Goal: Communication & Community: Share content

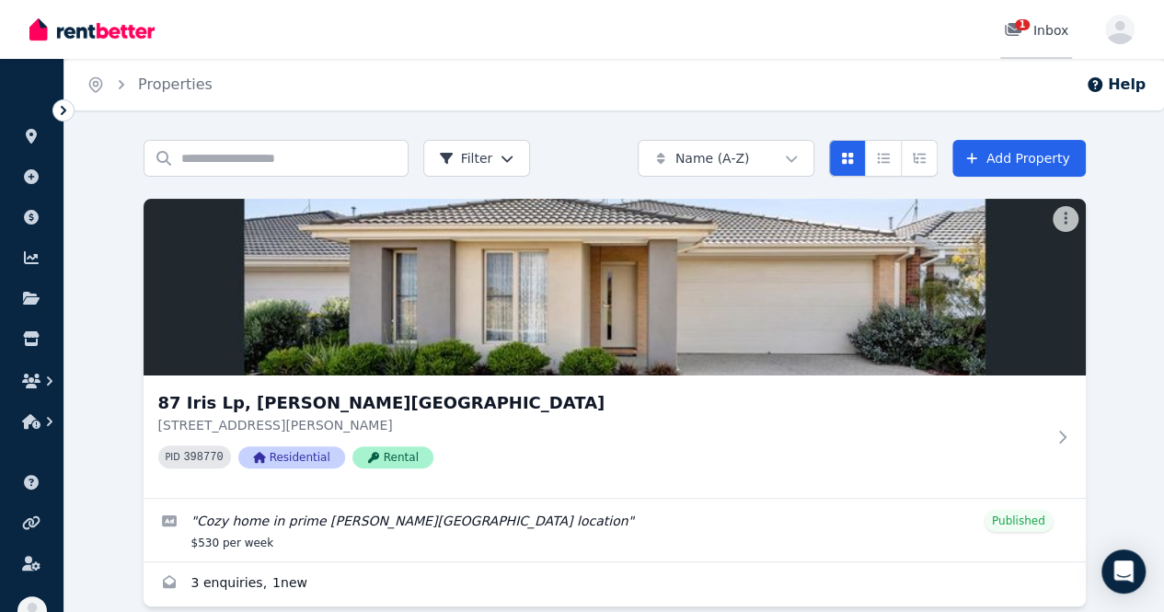
click at [1029, 40] on link "1 Inbox" at bounding box center [1036, 29] width 72 height 59
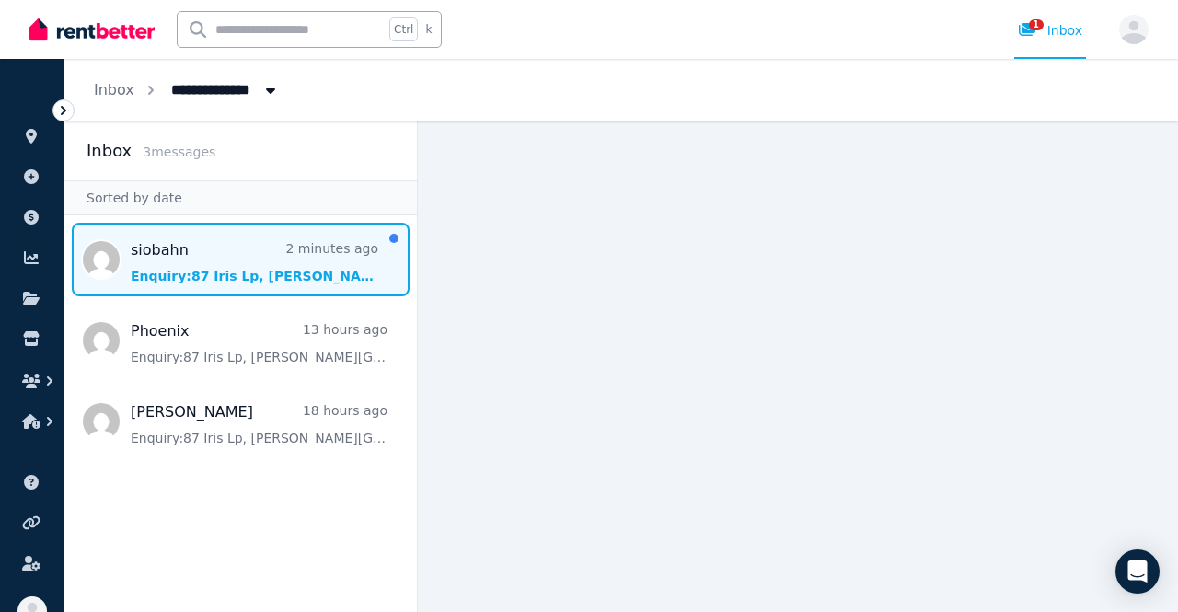
click at [191, 262] on span "Message list" at bounding box center [240, 260] width 352 height 74
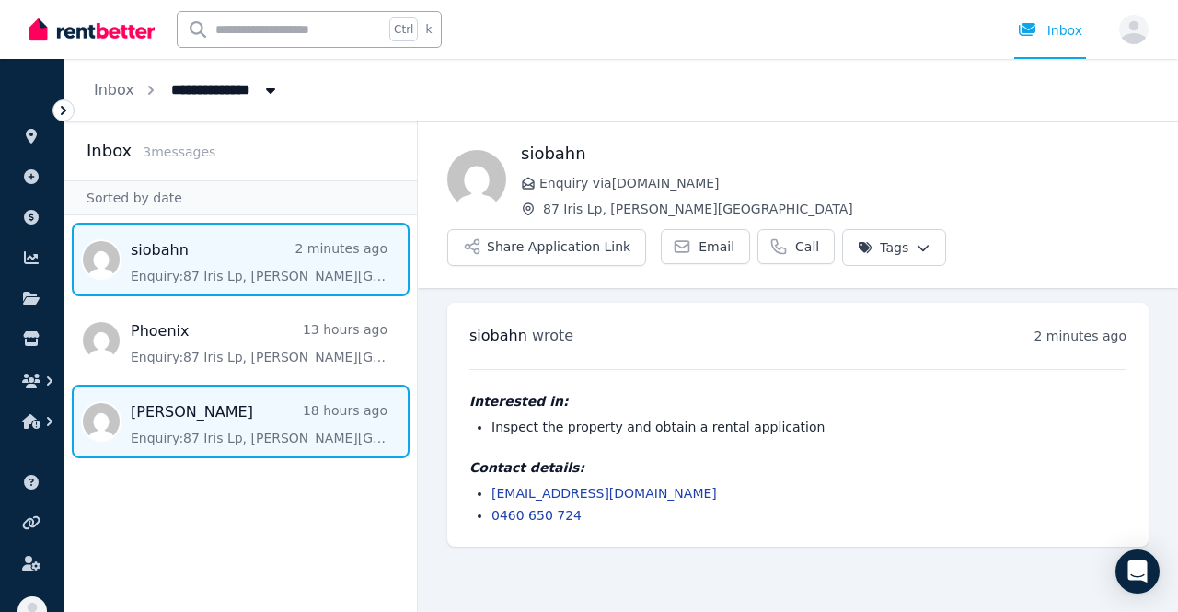
click at [241, 403] on span "Message list" at bounding box center [240, 422] width 352 height 74
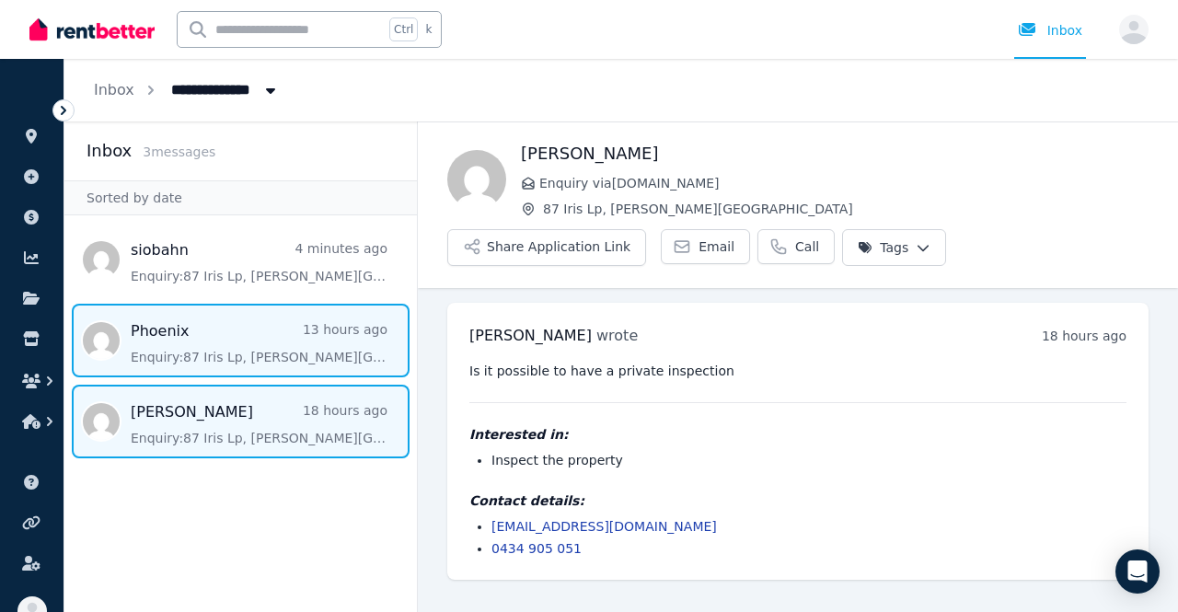
click at [180, 327] on span "Message list" at bounding box center [240, 341] width 352 height 74
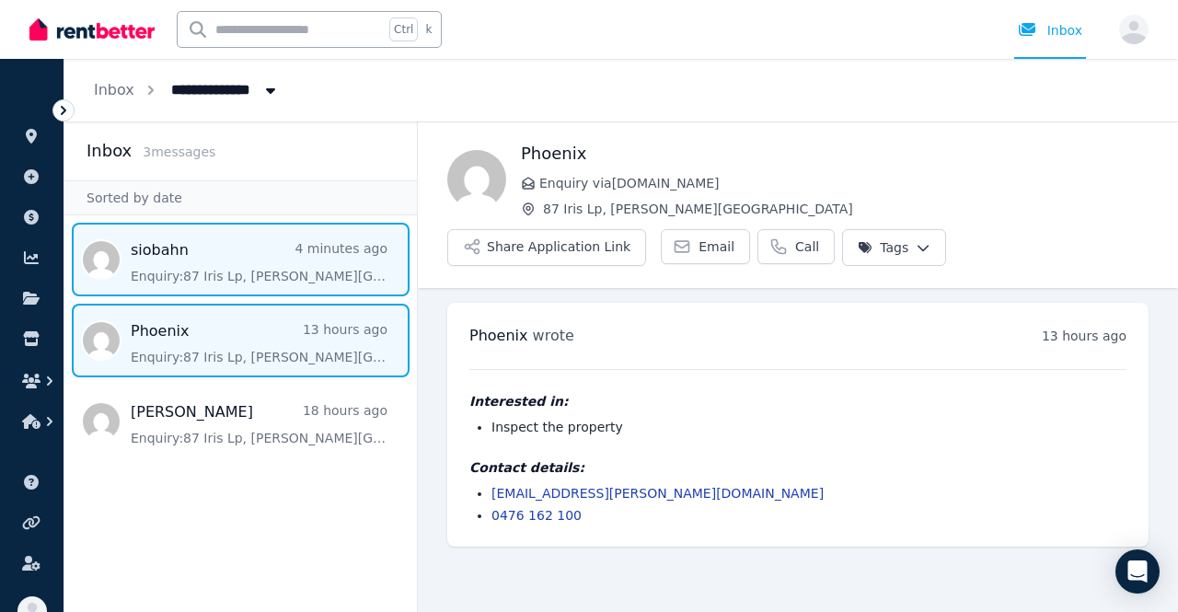
click at [161, 272] on span "Message list" at bounding box center [240, 260] width 352 height 74
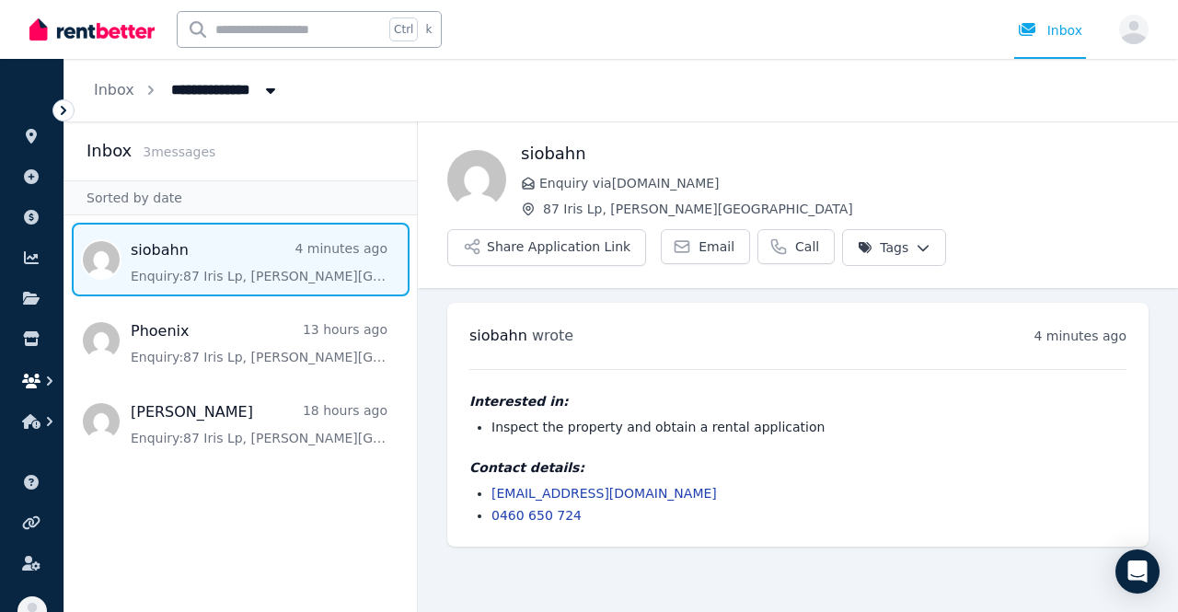
click at [41, 384] on icon "button" at bounding box center [49, 381] width 18 height 18
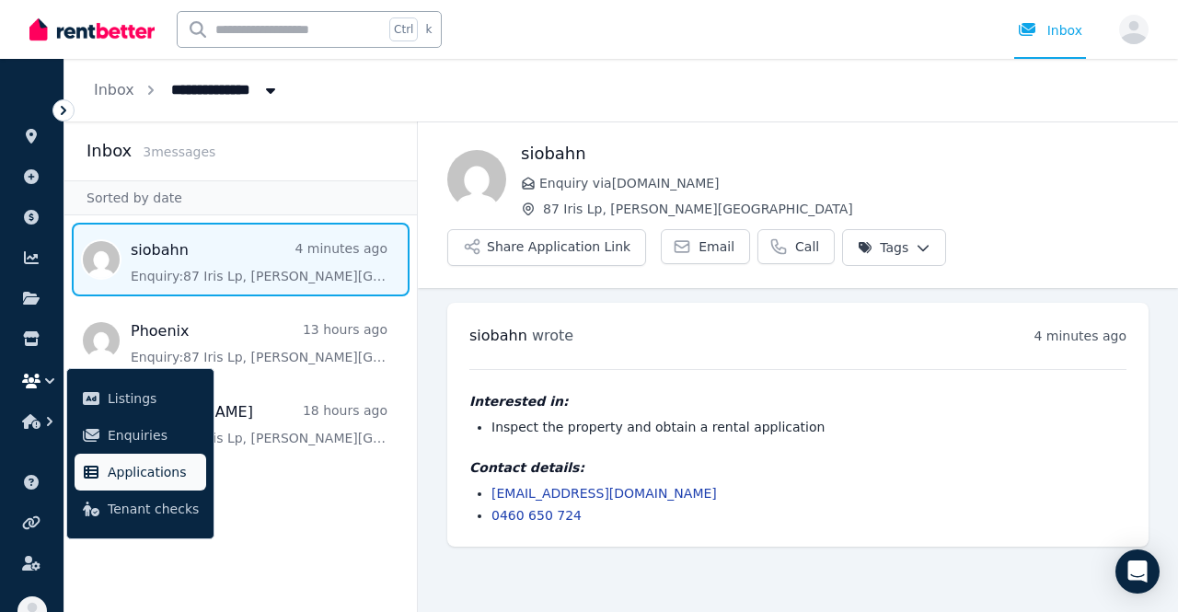
click at [110, 482] on span "Applications" at bounding box center [153, 472] width 91 height 22
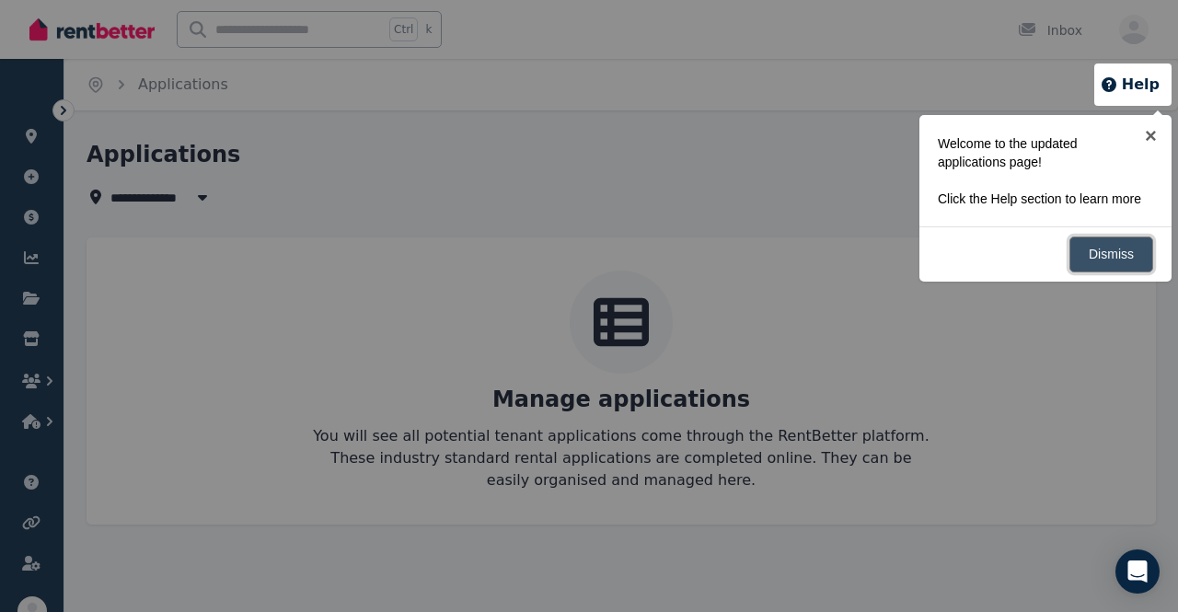
click at [1101, 258] on link "Dismiss" at bounding box center [1111, 255] width 84 height 36
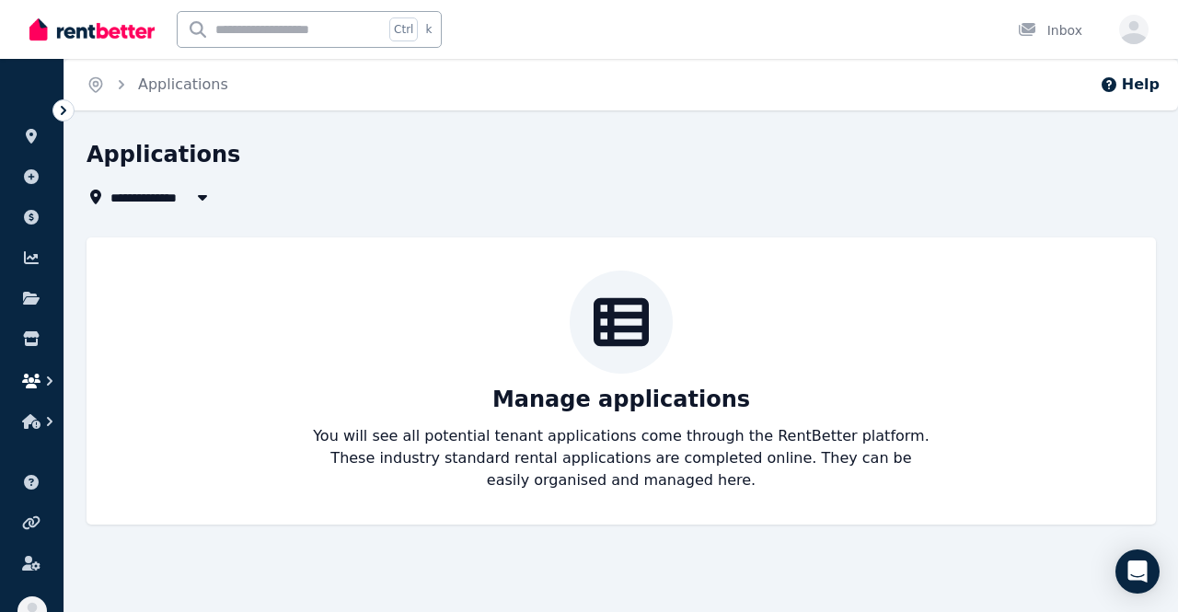
click at [50, 385] on icon "button" at bounding box center [49, 381] width 18 height 18
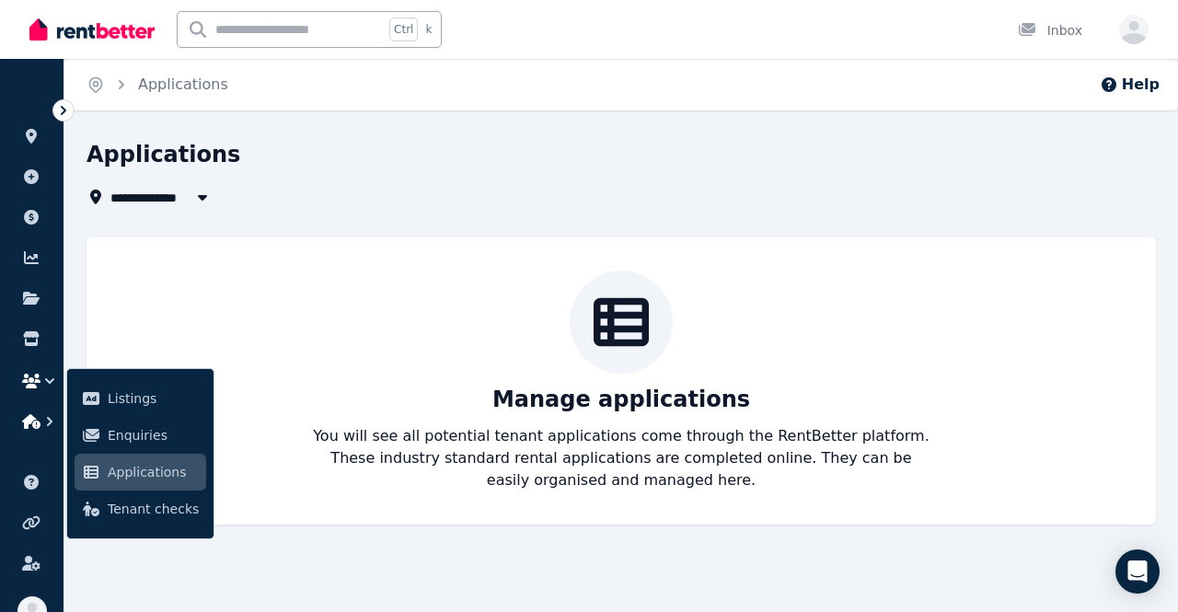
click at [53, 422] on icon "button" at bounding box center [49, 421] width 18 height 18
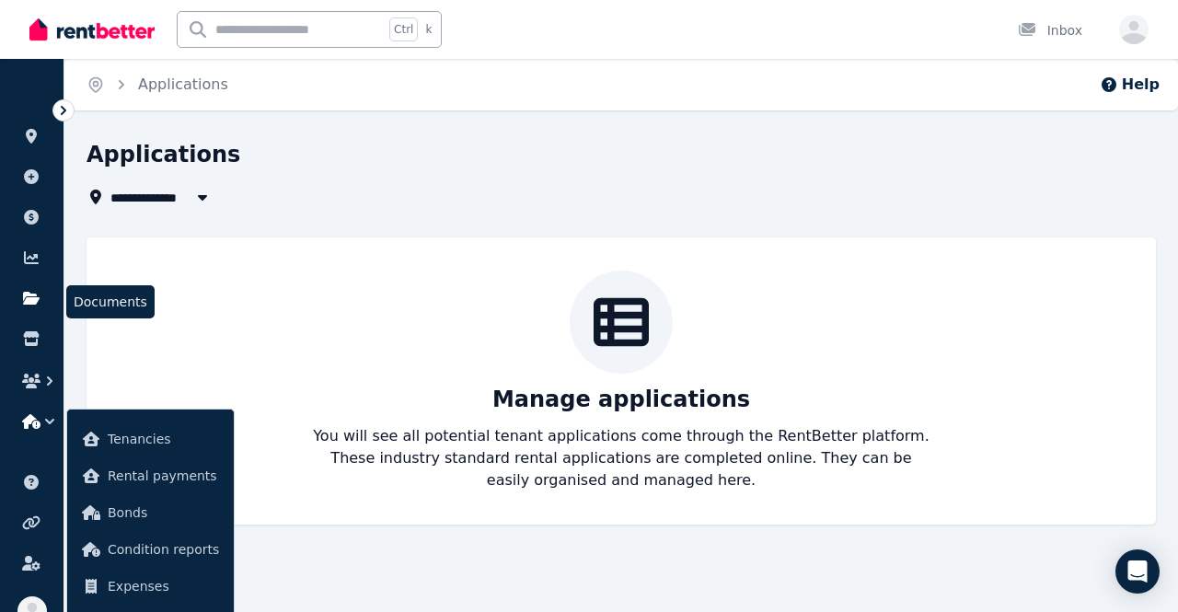
click at [37, 293] on icon at bounding box center [31, 298] width 18 height 15
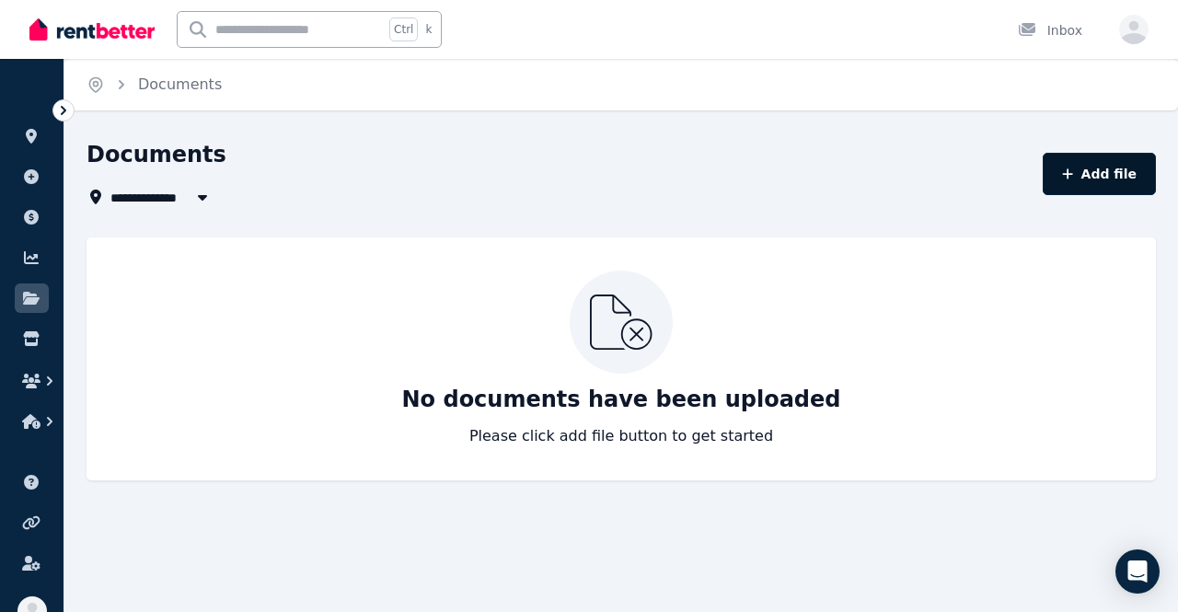
click at [1103, 176] on button "Add file" at bounding box center [1099, 174] width 113 height 42
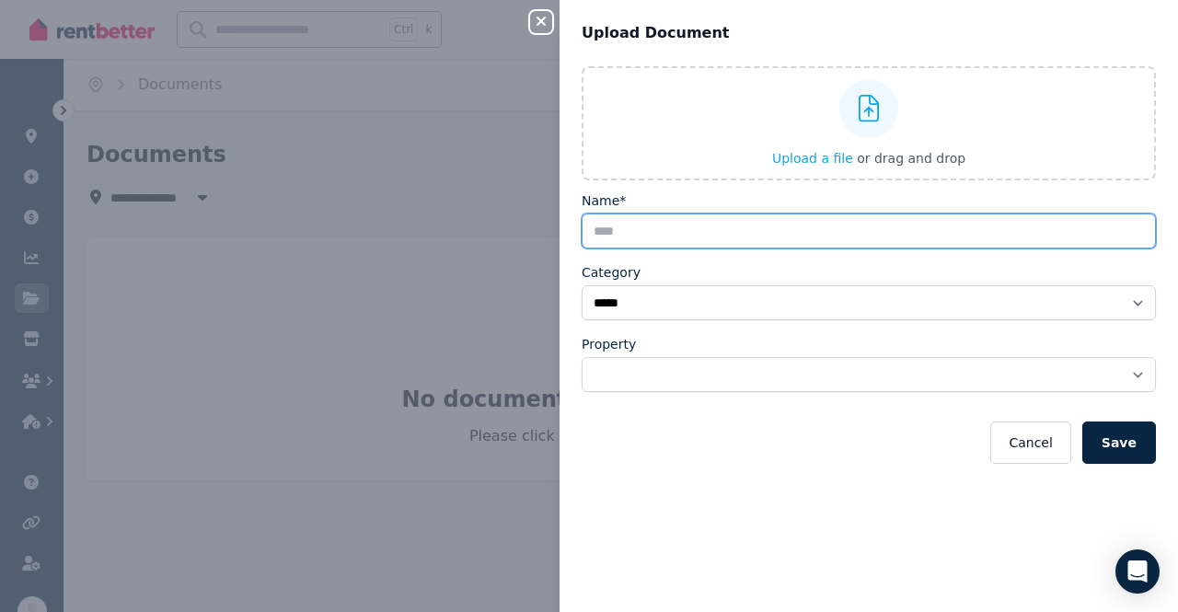
click at [659, 228] on input "Name*" at bounding box center [869, 231] width 574 height 35
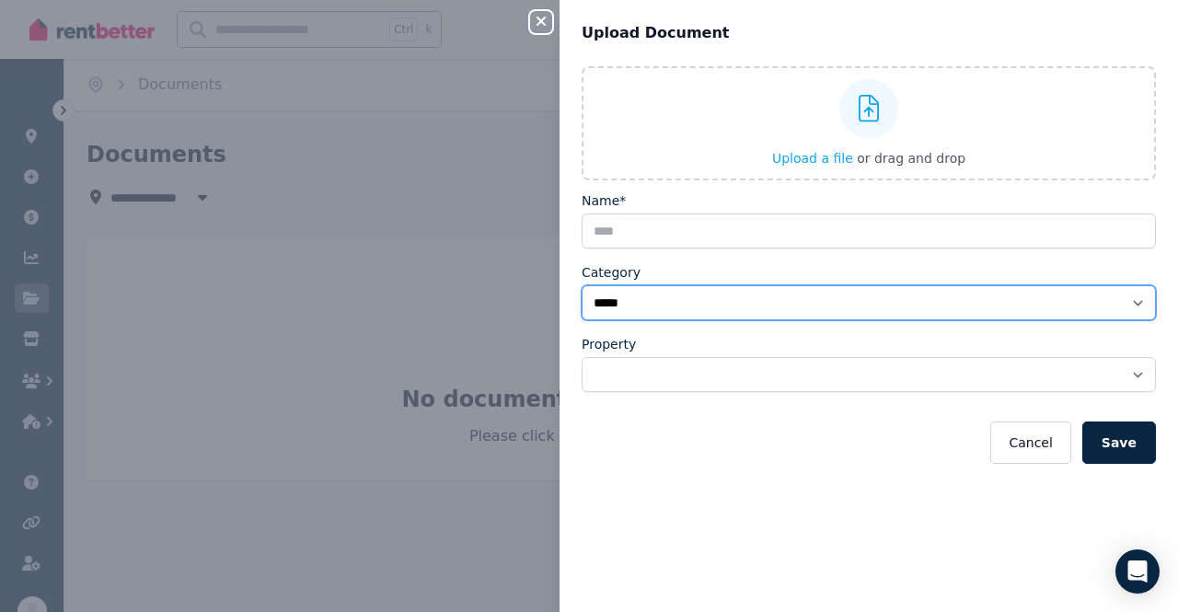
click at [638, 298] on select "**********" at bounding box center [869, 302] width 574 height 35
select select "**********"
click at [582, 285] on select "**********" at bounding box center [869, 302] width 574 height 35
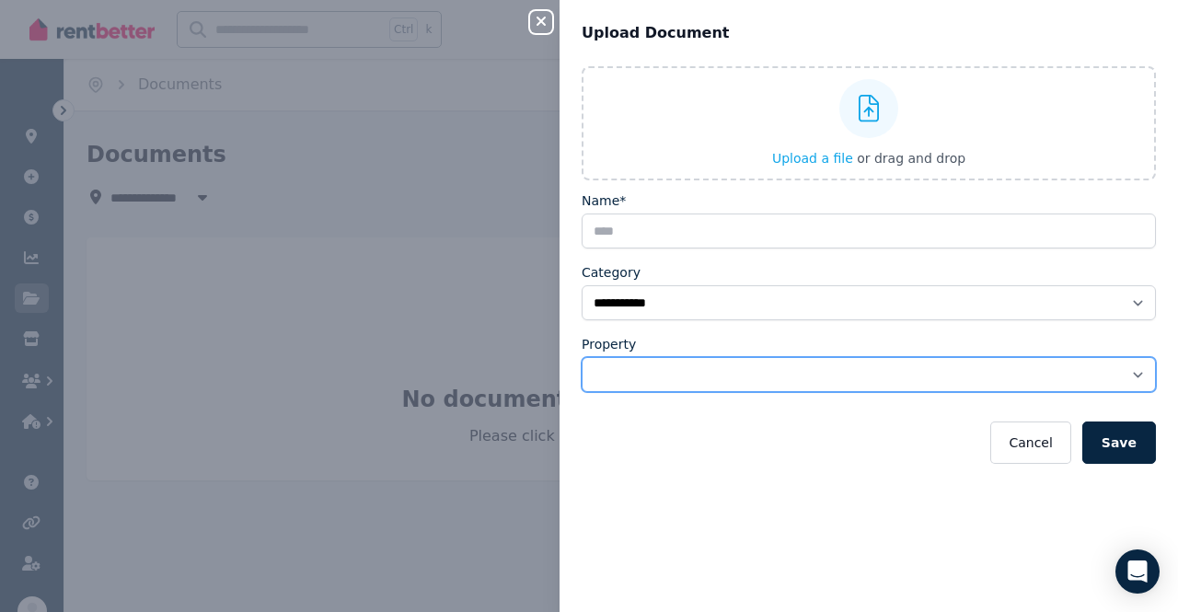
click at [625, 365] on select "**********" at bounding box center [869, 374] width 574 height 35
select select "**********"
click at [582, 357] on select "**********" at bounding box center [869, 374] width 574 height 35
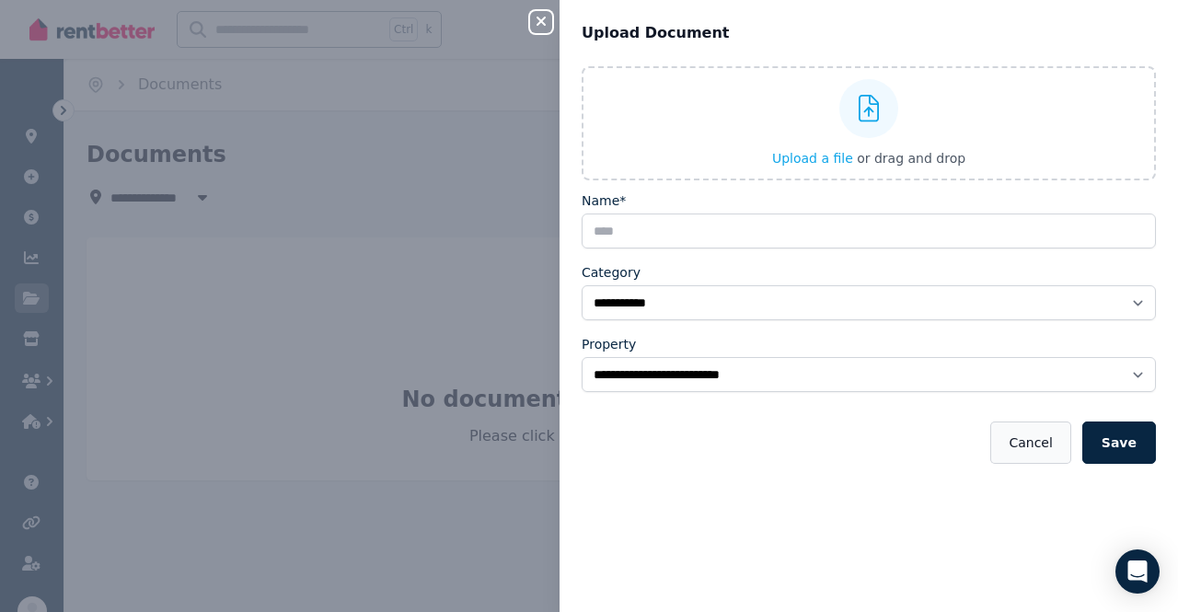
click at [1040, 422] on button "Cancel" at bounding box center [1030, 443] width 80 height 42
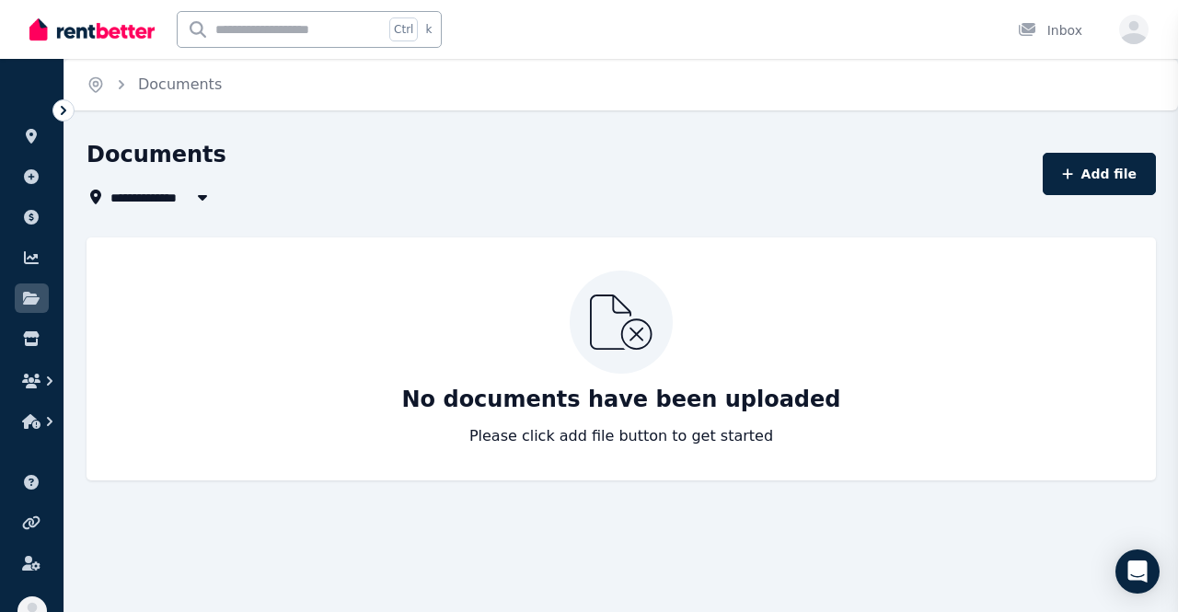
select select "*****"
select select
click at [31, 165] on link at bounding box center [32, 176] width 34 height 29
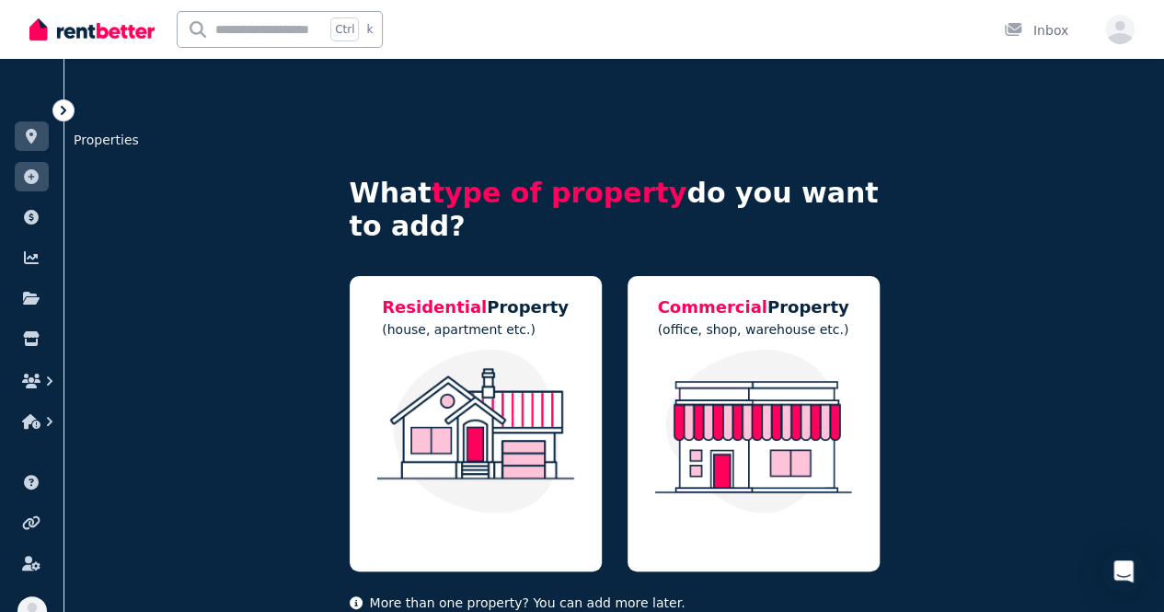
click at [30, 137] on icon at bounding box center [31, 136] width 11 height 15
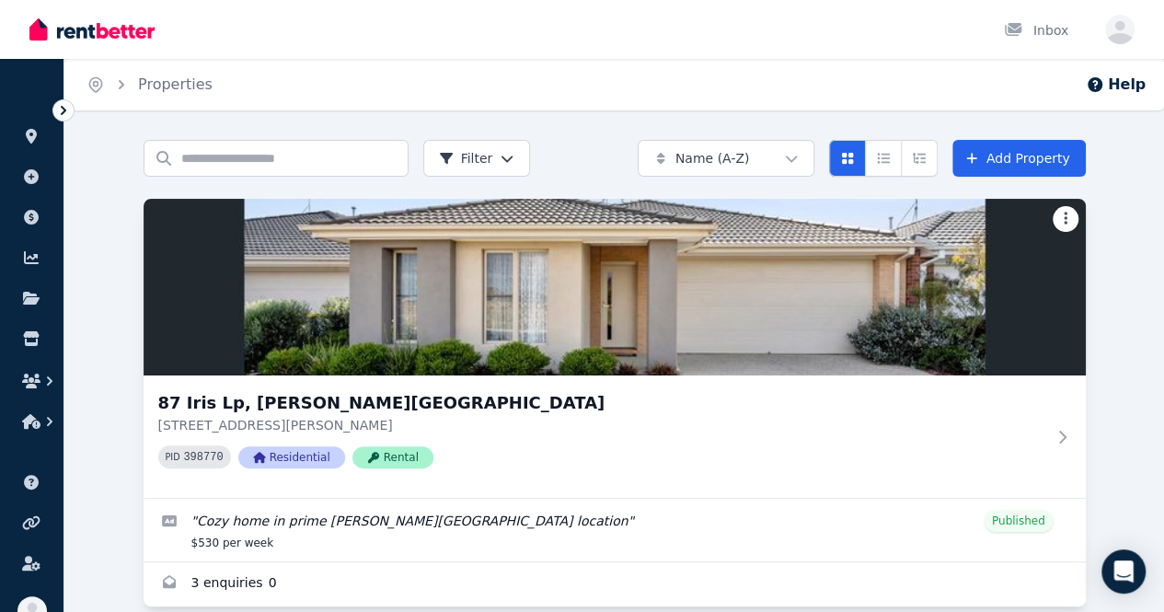
click at [398, 211] on html "Open main menu Inbox Open user menu ORGANISE Properties Add property Payments F…" at bounding box center [582, 306] width 1164 height 612
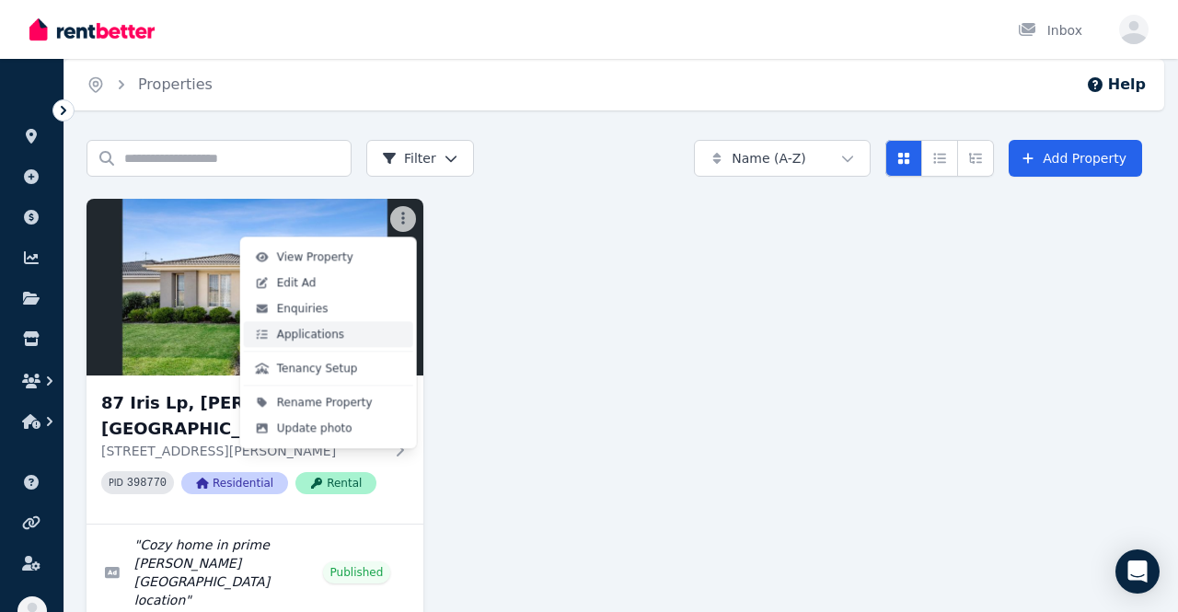
click at [328, 342] on link "Applications" at bounding box center [328, 334] width 169 height 26
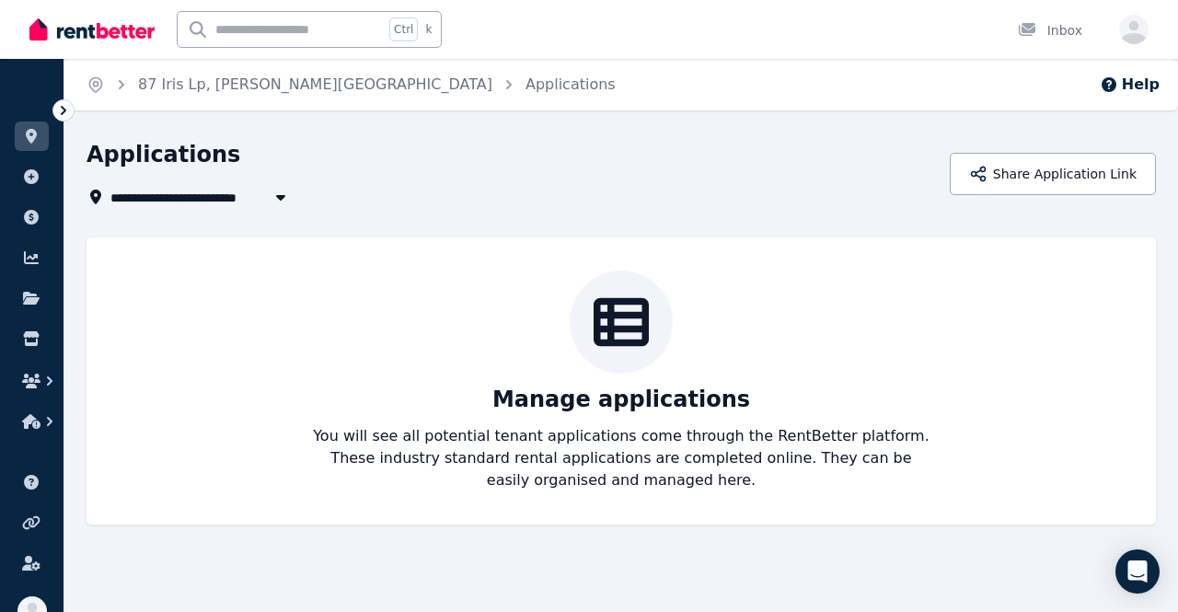
click at [517, 355] on div "Manage applications You will see all potential tenant applications come through…" at bounding box center [621, 381] width 1033 height 221
click at [551, 399] on p "Manage applications" at bounding box center [621, 399] width 258 height 29
click at [510, 466] on p "You will see all potential tenant applications come through the RentBetter plat…" at bounding box center [621, 458] width 618 height 66
click at [1057, 162] on button "Share Application Link" at bounding box center [1053, 174] width 206 height 42
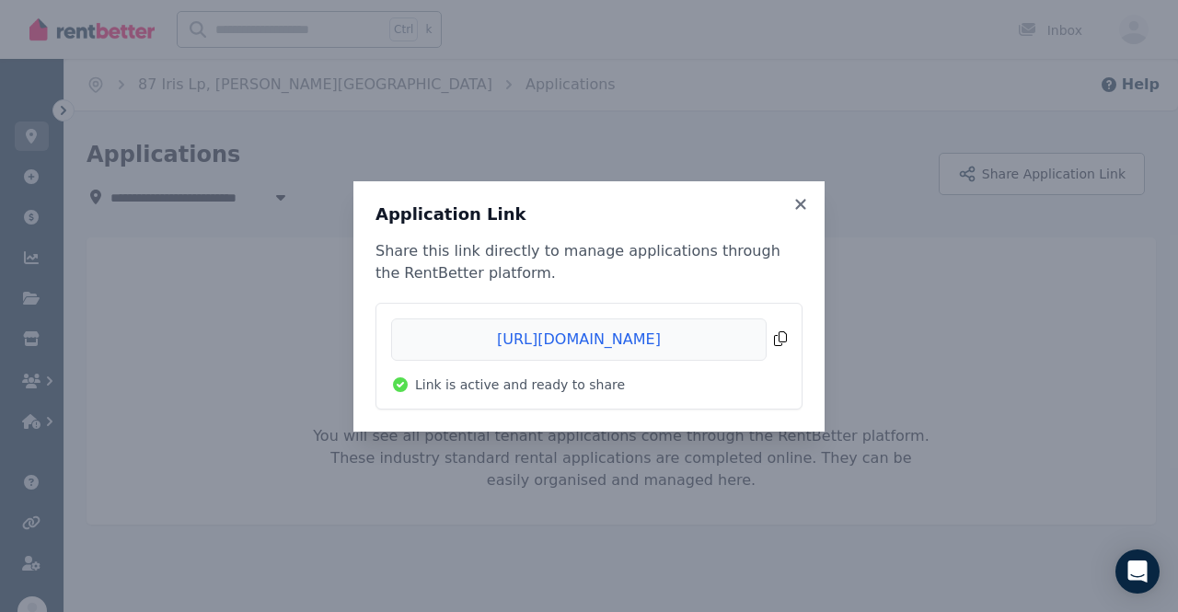
click at [688, 335] on span "Copied!" at bounding box center [589, 339] width 396 height 42
click at [806, 204] on icon at bounding box center [801, 204] width 18 height 17
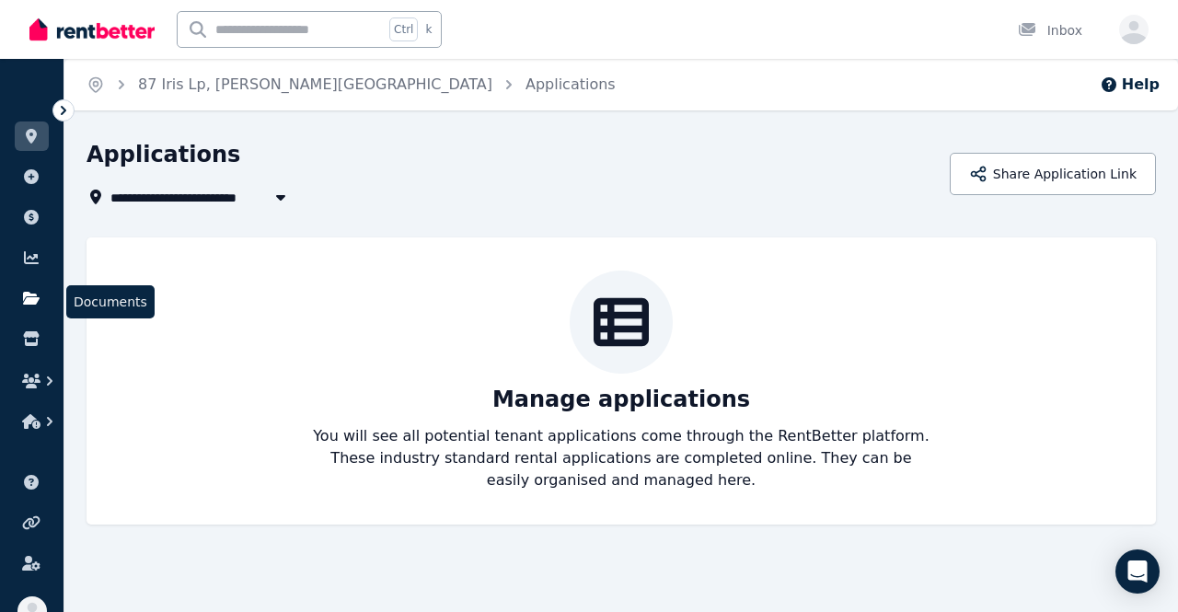
click at [25, 298] on icon at bounding box center [31, 298] width 18 height 15
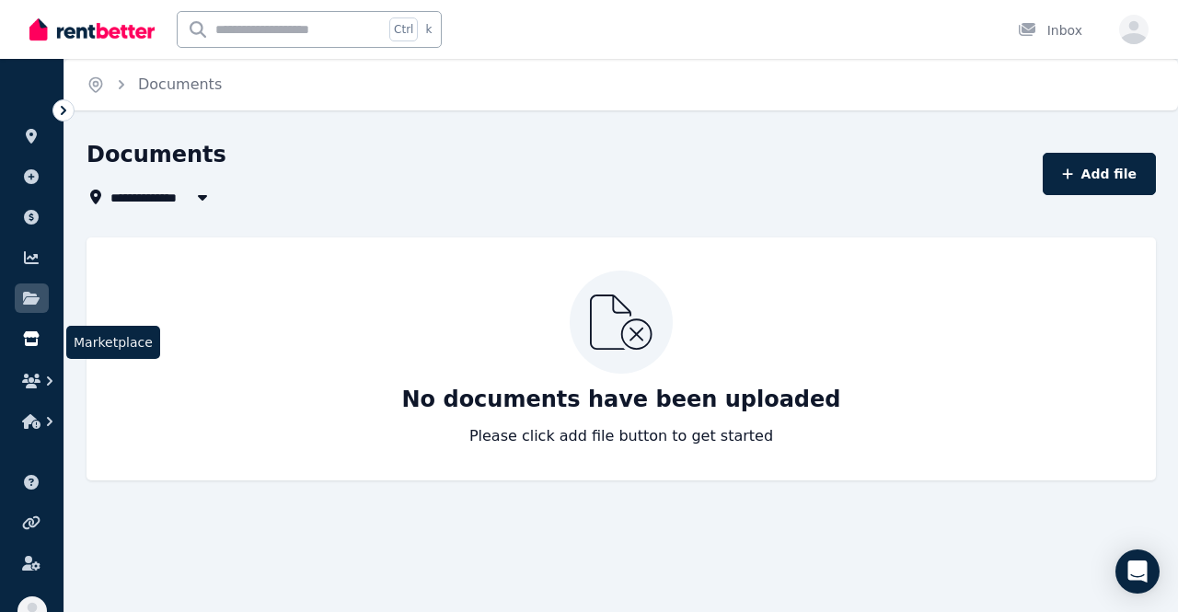
click at [34, 344] on icon at bounding box center [31, 338] width 16 height 15
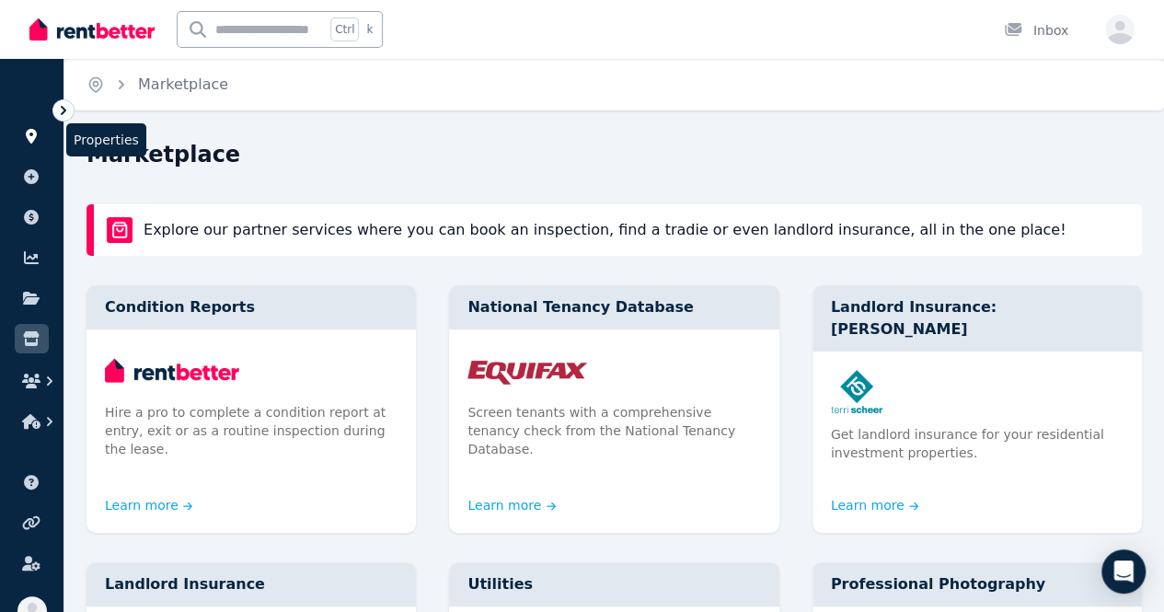
click at [28, 139] on icon at bounding box center [31, 136] width 11 height 15
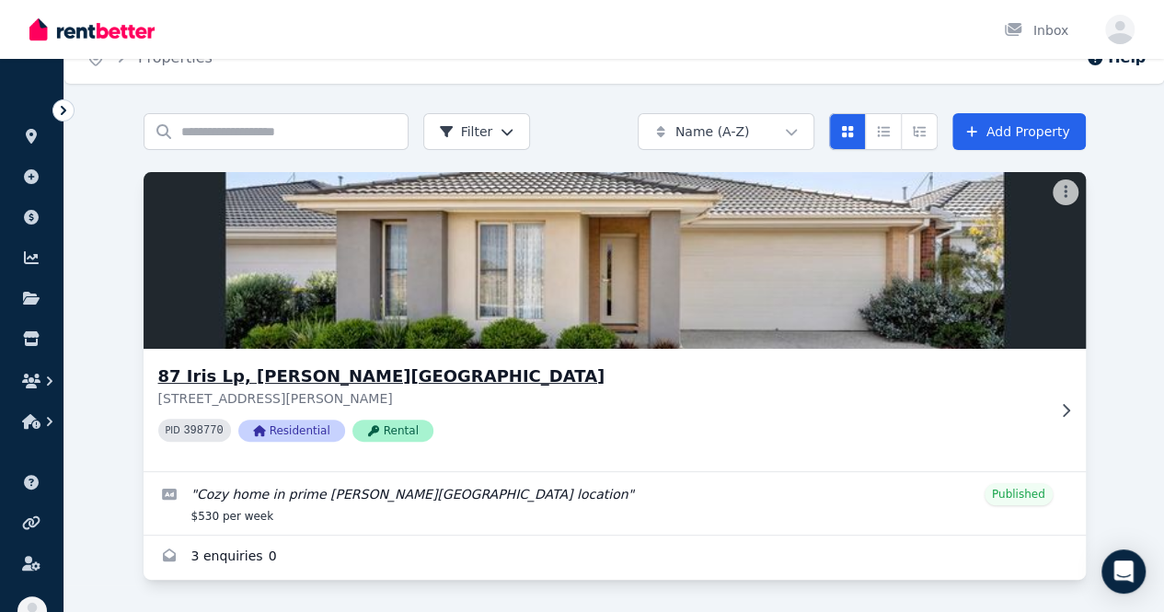
scroll to position [40, 0]
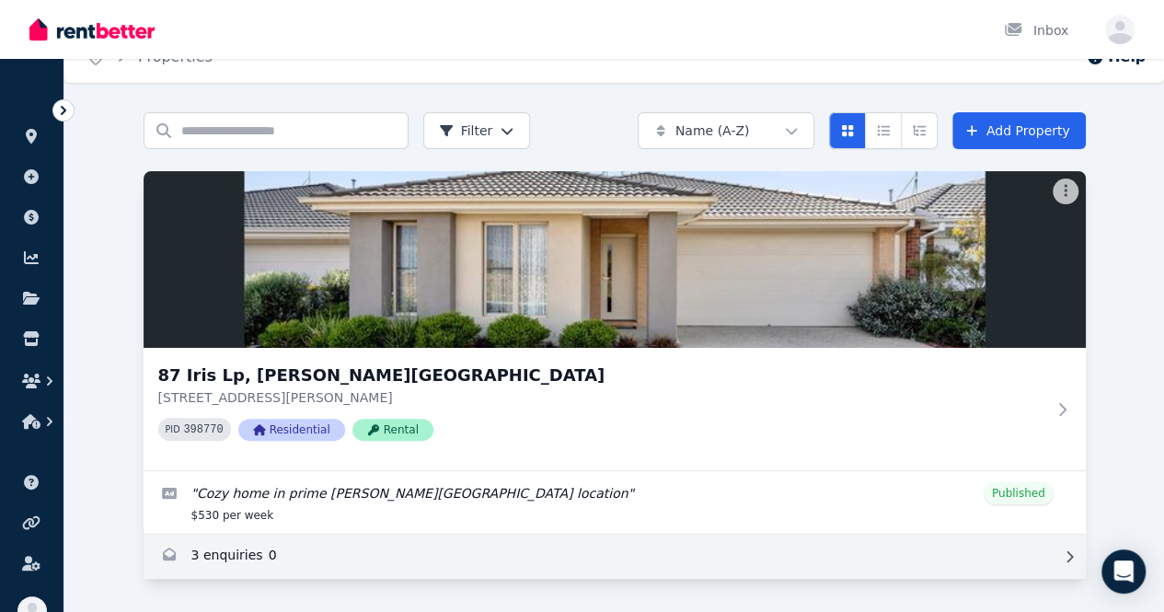
click at [201, 555] on link "Enquiries for 87 Iris Lp, Armstrong Creek" at bounding box center [615, 557] width 942 height 44
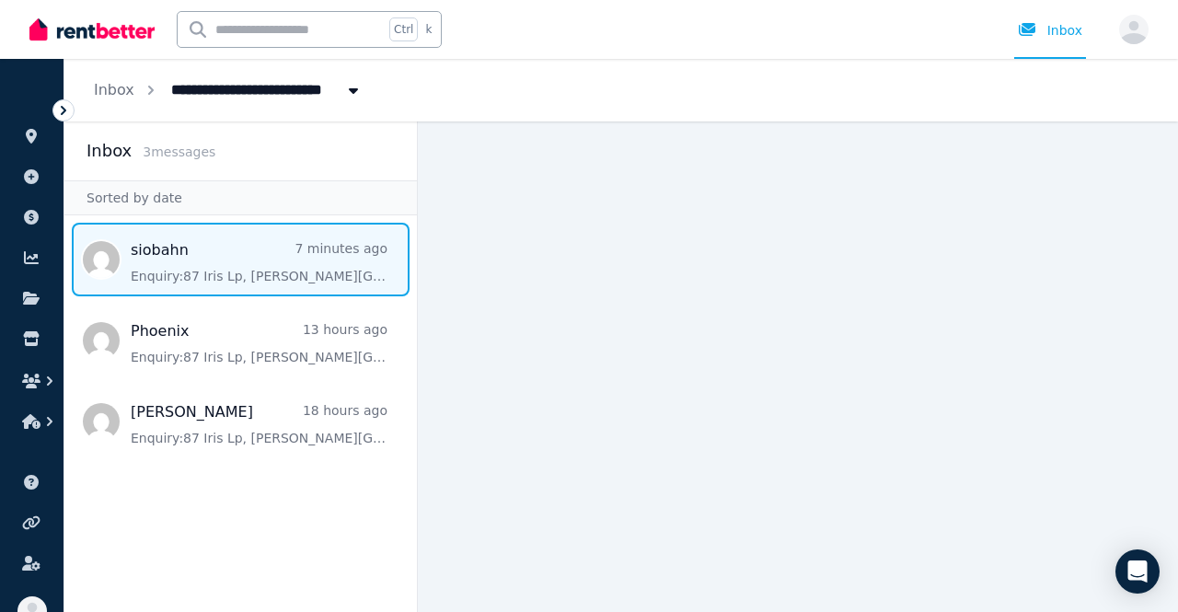
click at [250, 264] on span "Message list" at bounding box center [240, 260] width 352 height 74
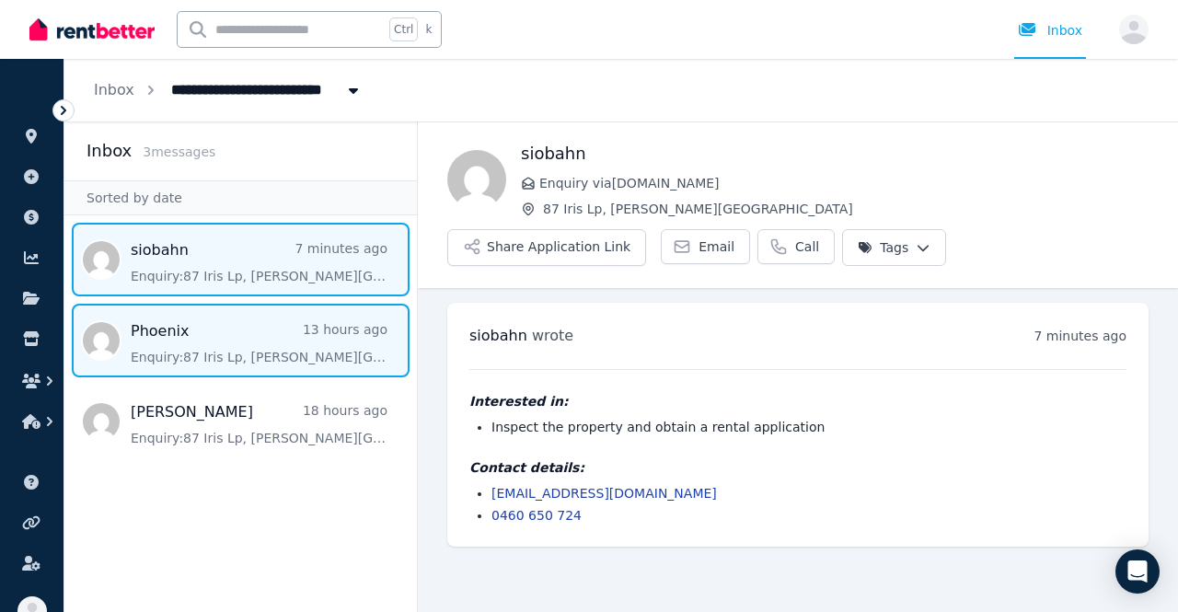
click at [258, 334] on span "Message list" at bounding box center [240, 341] width 352 height 74
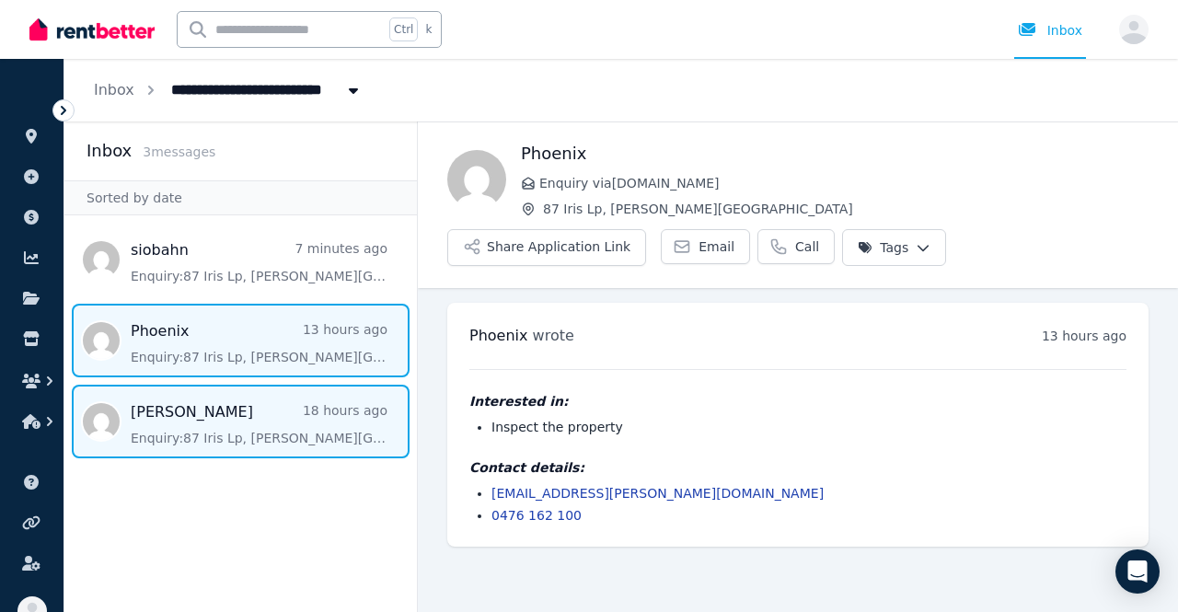
click at [148, 422] on span "Message list" at bounding box center [240, 422] width 352 height 74
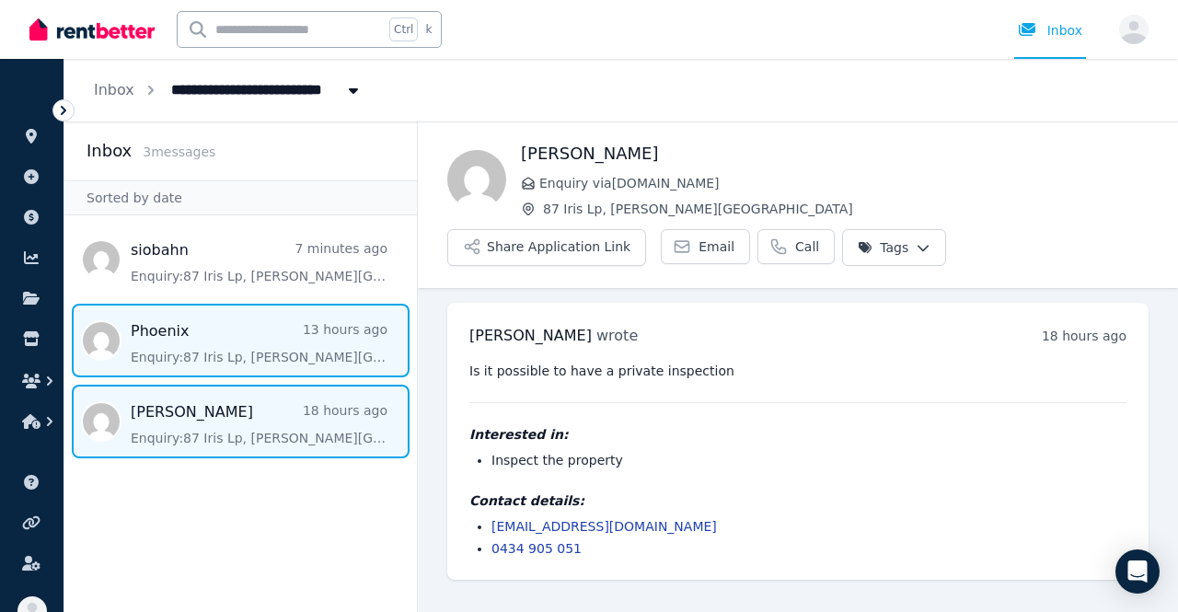
click at [163, 367] on span "Message list" at bounding box center [240, 341] width 352 height 74
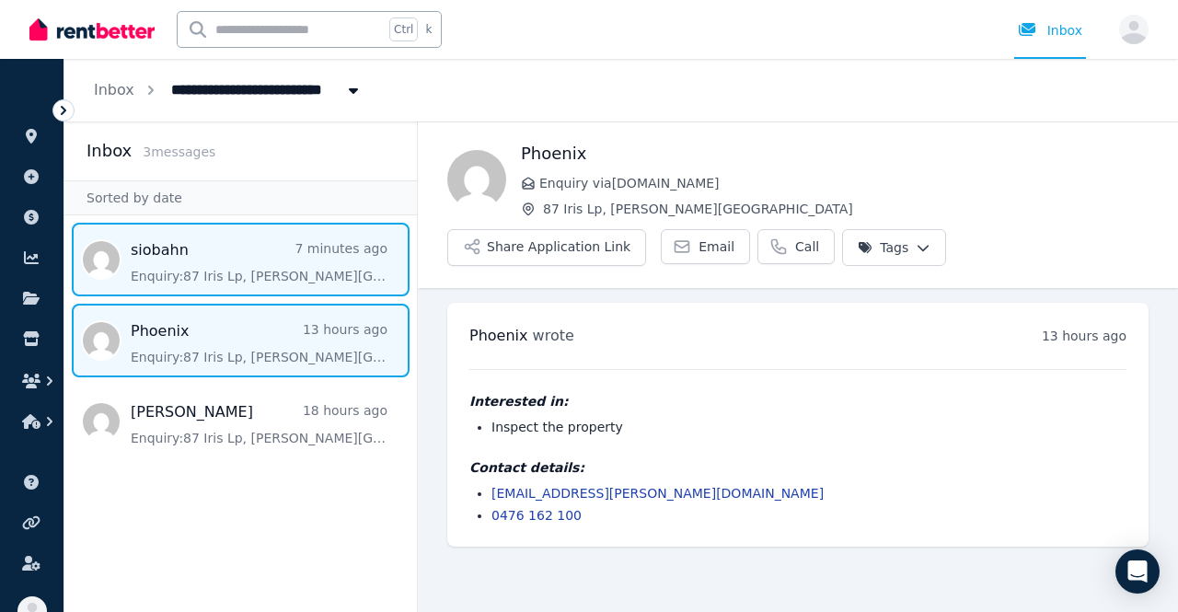
click at [217, 279] on span "Message list" at bounding box center [240, 260] width 352 height 74
click at [225, 333] on span "Message list" at bounding box center [240, 341] width 352 height 74
click at [220, 290] on span "Message list" at bounding box center [240, 260] width 352 height 74
click at [230, 344] on span "Message list" at bounding box center [240, 341] width 352 height 74
click at [128, 283] on span "Message list" at bounding box center [240, 260] width 352 height 74
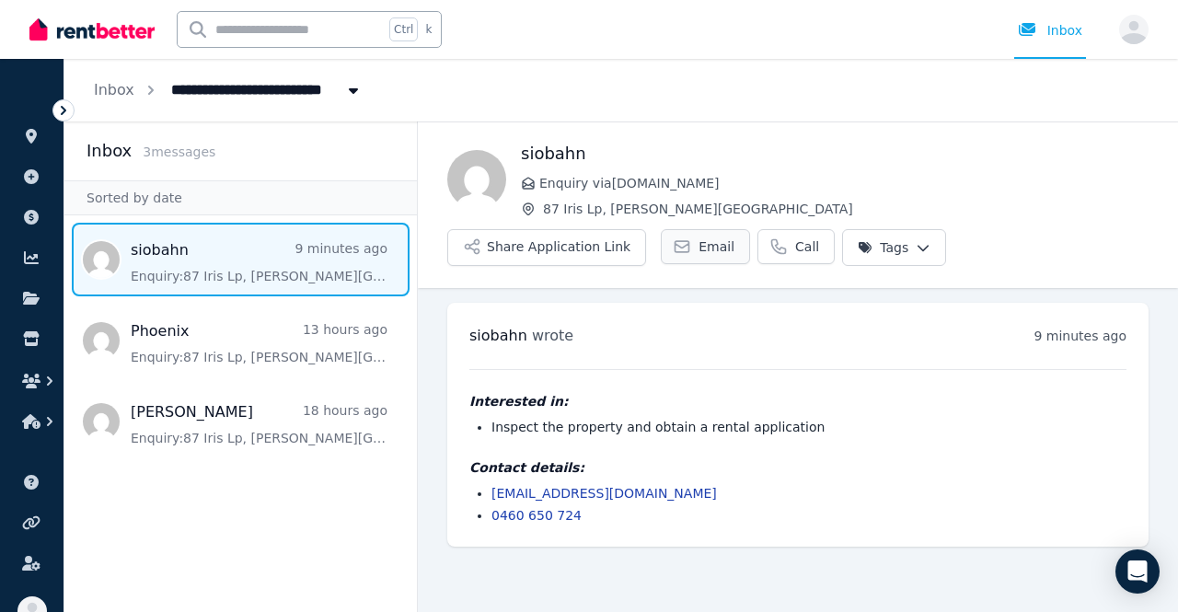
click at [673, 259] on link "Email" at bounding box center [705, 246] width 89 height 35
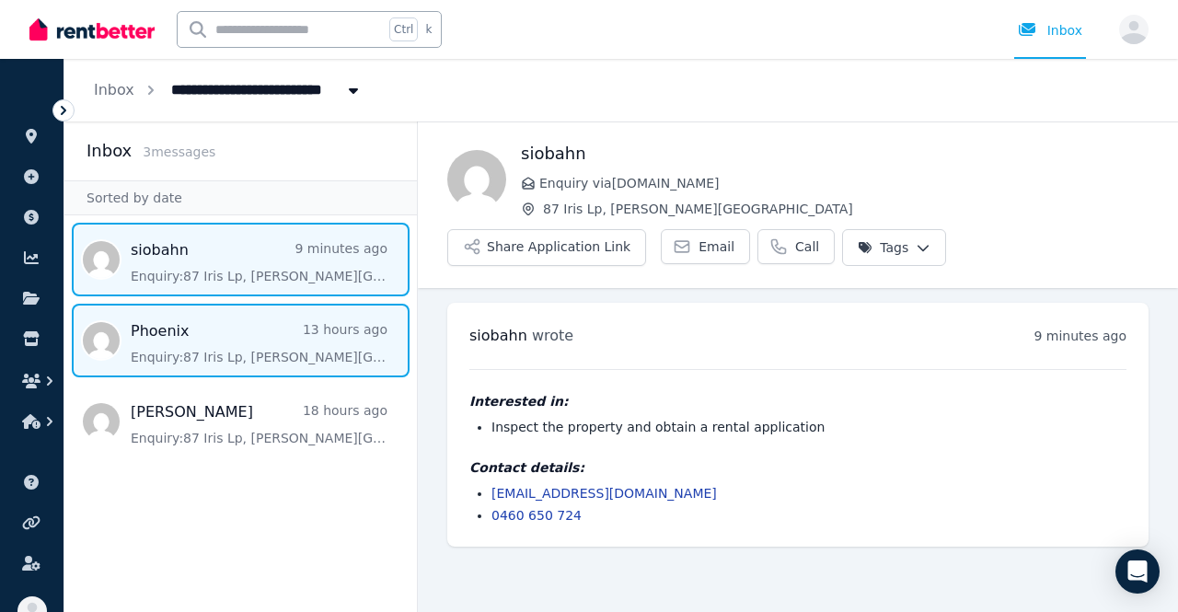
click at [221, 330] on span "Message list" at bounding box center [240, 341] width 352 height 74
click at [201, 272] on span "Message list" at bounding box center [240, 260] width 352 height 74
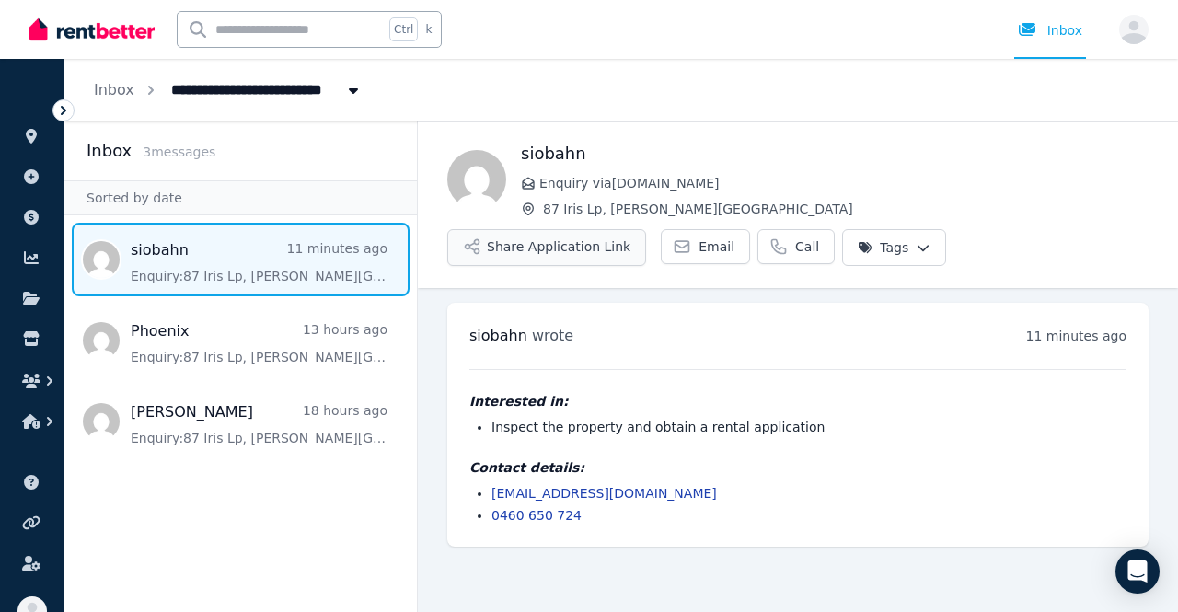
click at [475, 246] on icon "button" at bounding box center [472, 246] width 18 height 18
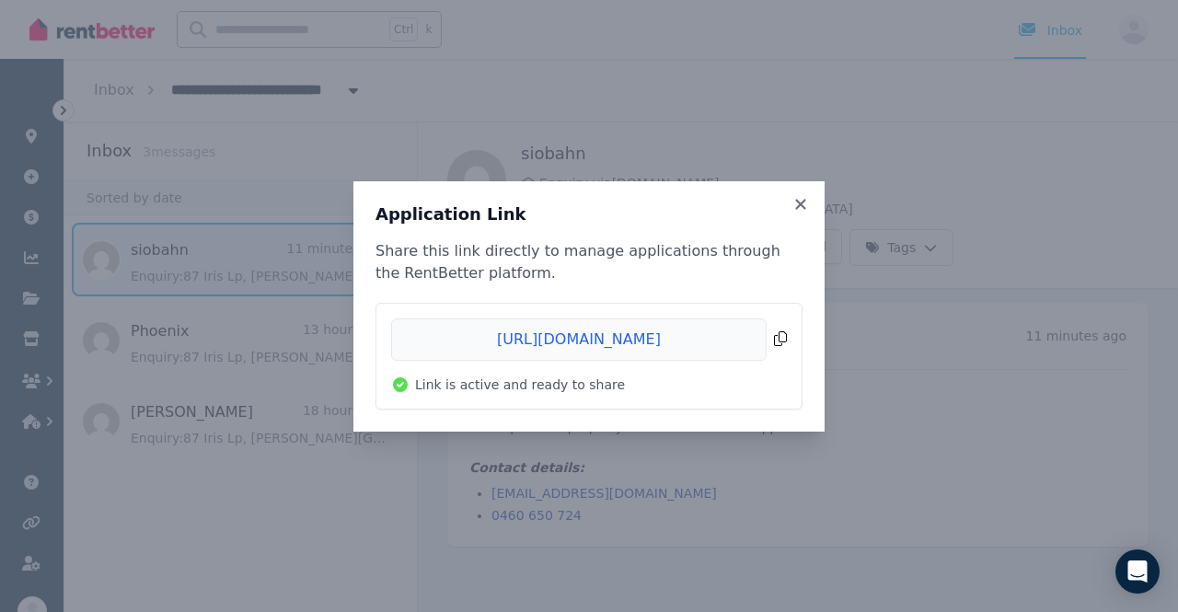
click at [584, 338] on span "Copied!" at bounding box center [589, 339] width 396 height 42
click at [803, 205] on icon at bounding box center [801, 204] width 18 height 17
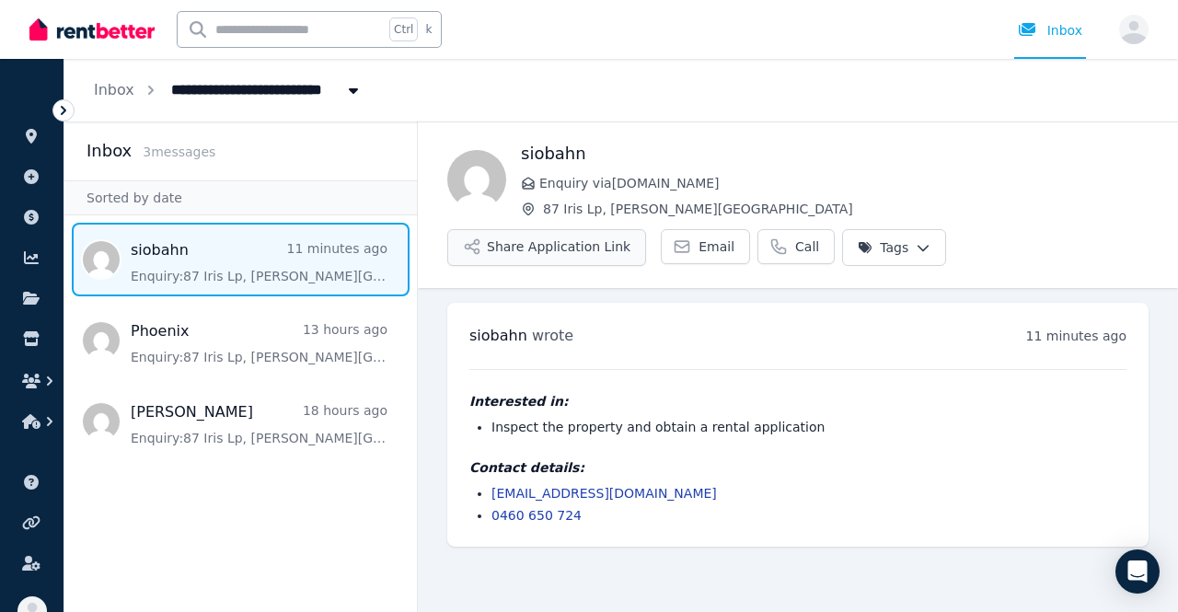
click at [596, 249] on button "Share Application Link" at bounding box center [546, 247] width 199 height 37
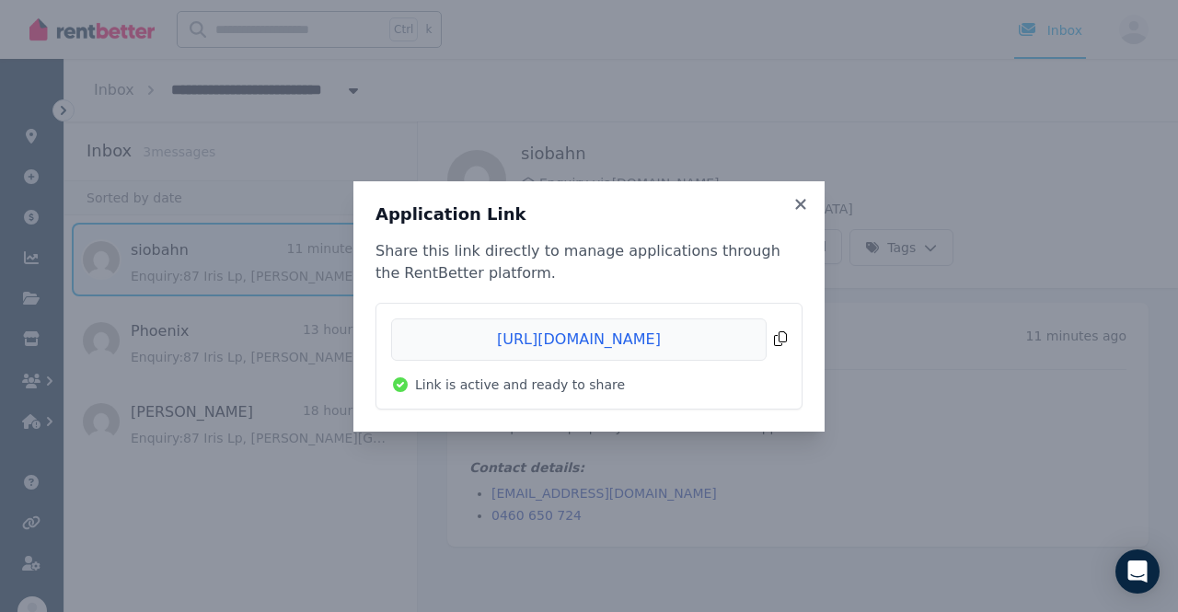
click at [575, 352] on span "Copied!" at bounding box center [589, 339] width 396 height 42
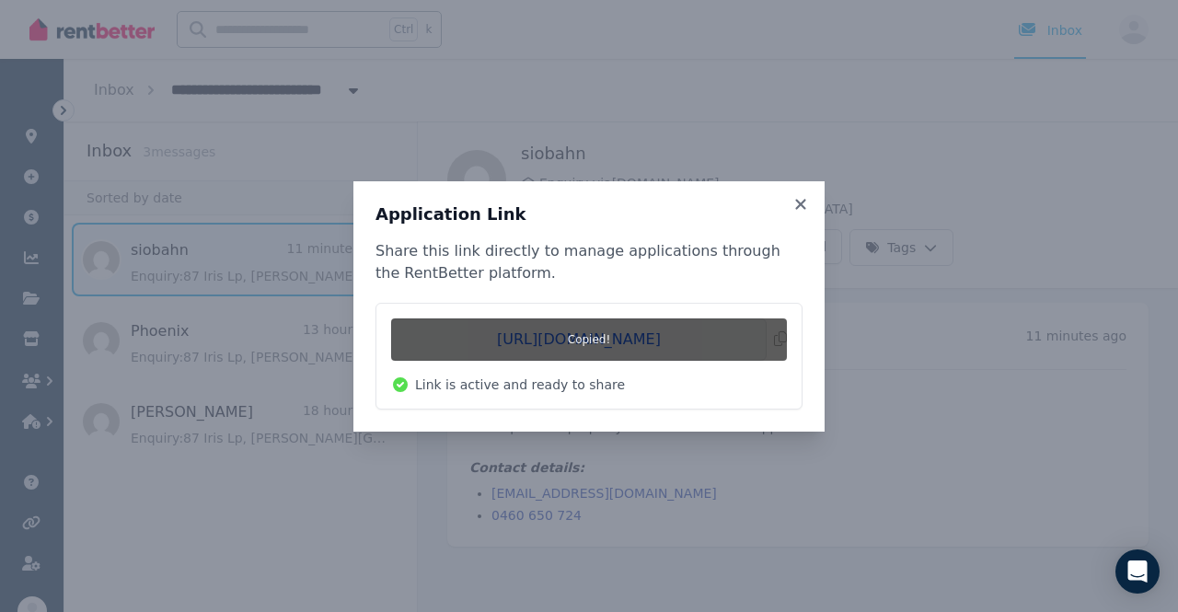
click at [491, 395] on li "https://rentbetter.com.au/apply/cffdd125 Copied! Link is active and ready to sh…" at bounding box center [588, 356] width 425 height 105
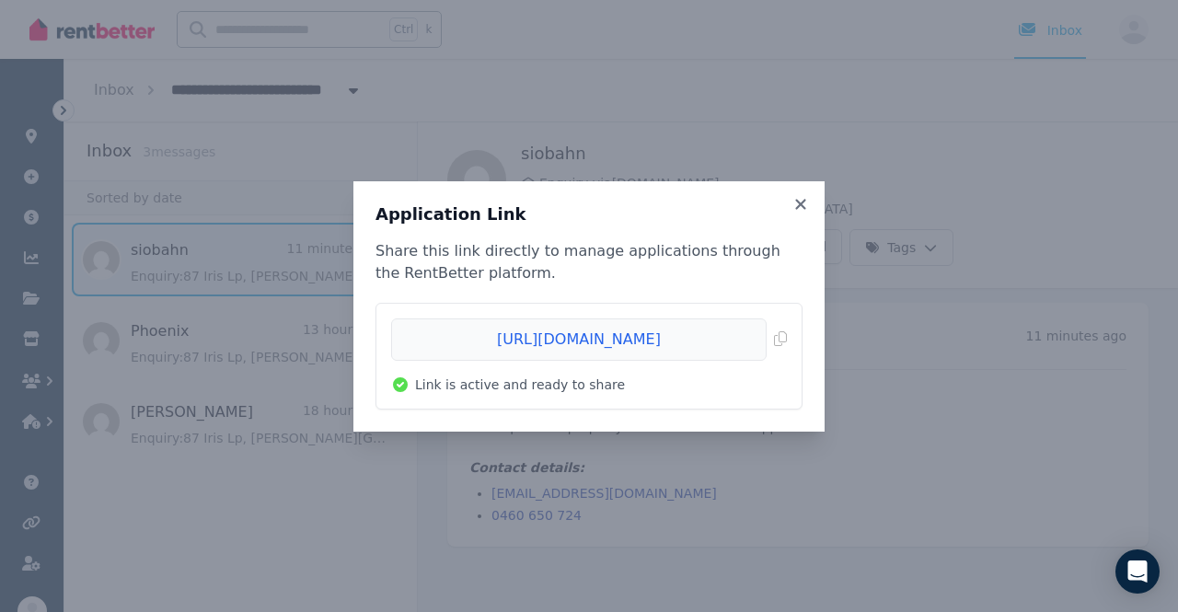
click at [525, 382] on span "Link is active and ready to share" at bounding box center [520, 385] width 210 height 18
click at [799, 199] on icon at bounding box center [801, 204] width 18 height 17
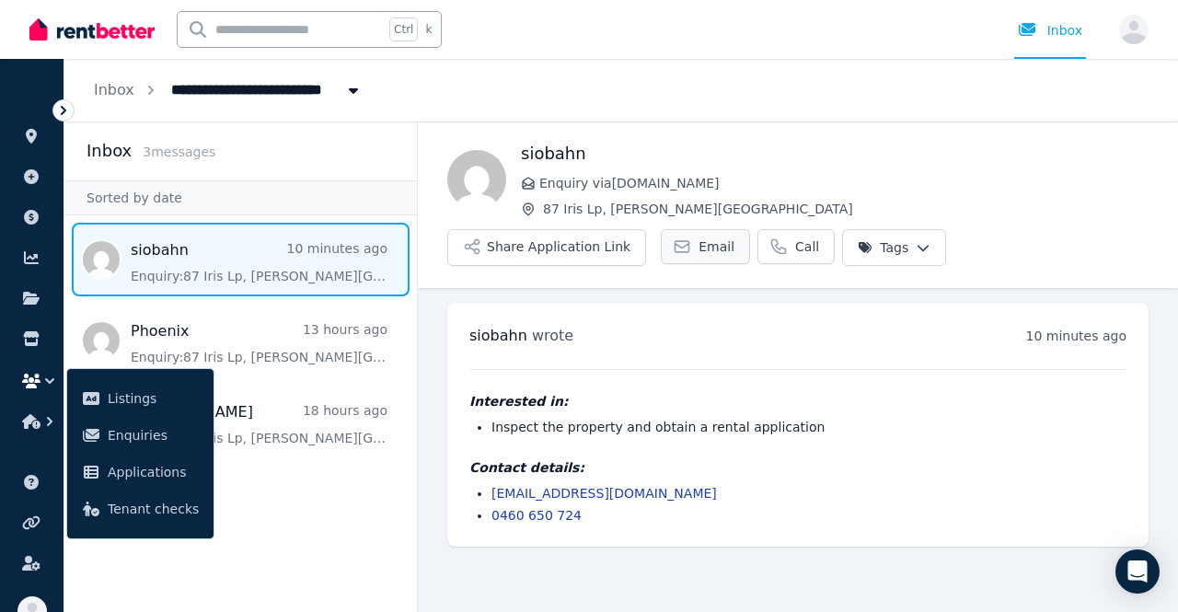
click at [685, 231] on link "Email" at bounding box center [705, 246] width 89 height 35
click at [968, 110] on div "**********" at bounding box center [621, 90] width 1114 height 63
